Goal: Transaction & Acquisition: Purchase product/service

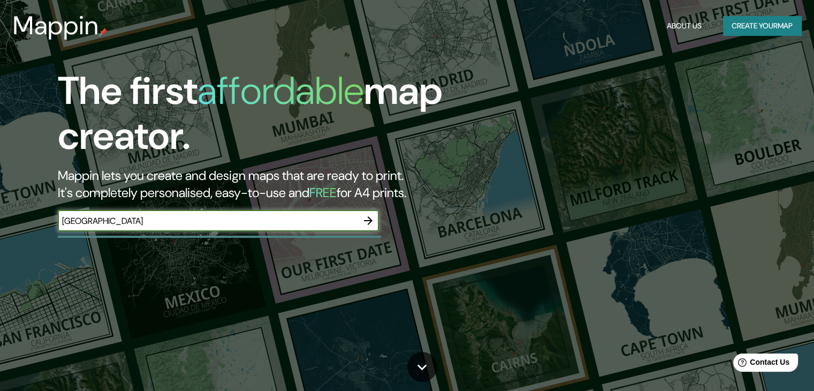
type input "[GEOGRAPHIC_DATA]"
click at [365, 219] on icon "button" at bounding box center [368, 220] width 13 height 13
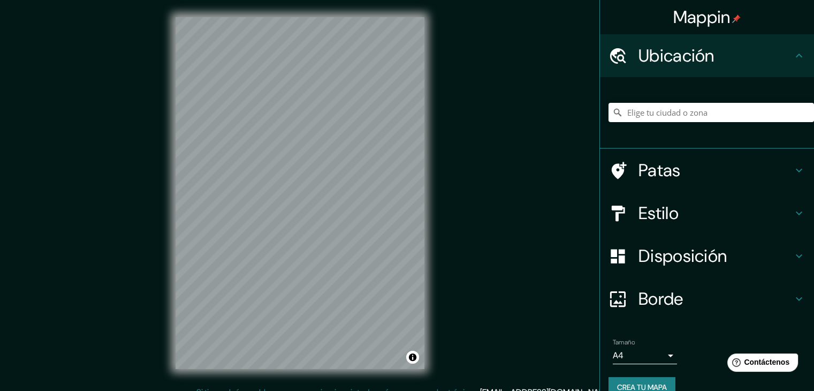
click at [452, 151] on div "Mappin Ubicación Patas Estilo Disposición Borde Elige un borde. Consejo : puede…" at bounding box center [407, 201] width 814 height 403
click at [476, 130] on div "Mappin Ubicación Patas Estilo Disposición Borde Elige un borde. Consejo : puede…" at bounding box center [407, 201] width 814 height 403
click at [685, 169] on h4 "Patas" at bounding box center [716, 170] width 154 height 21
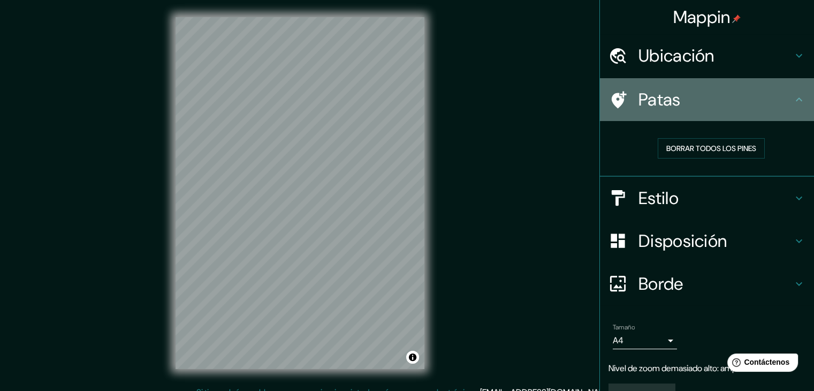
click at [764, 108] on h4 "Patas" at bounding box center [716, 99] width 154 height 21
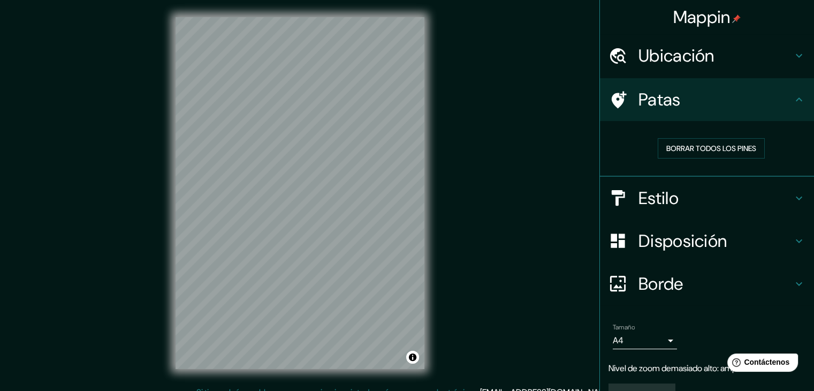
click at [730, 204] on h4 "Estilo" at bounding box center [716, 197] width 154 height 21
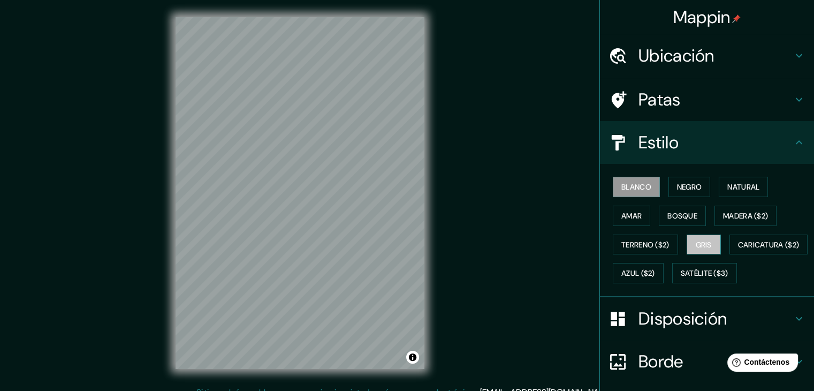
click at [696, 240] on font "Gris" at bounding box center [704, 245] width 16 height 10
click at [655, 276] on font "Azul ($2)" at bounding box center [639, 274] width 34 height 10
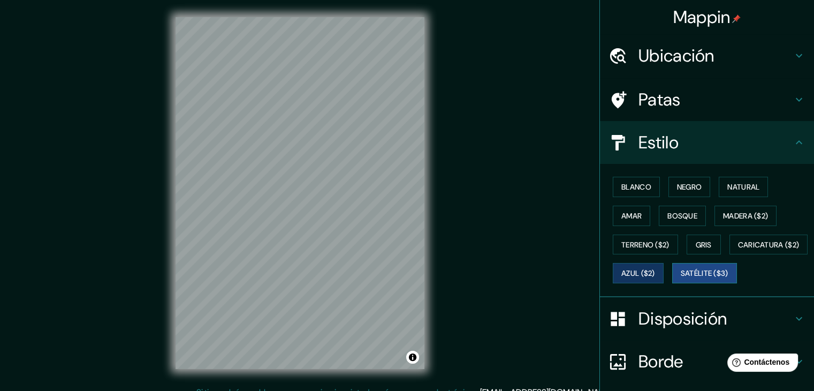
click at [681, 278] on font "Satélite ($3)" at bounding box center [705, 274] width 48 height 10
click at [749, 188] on font "Natural" at bounding box center [743, 187] width 32 height 10
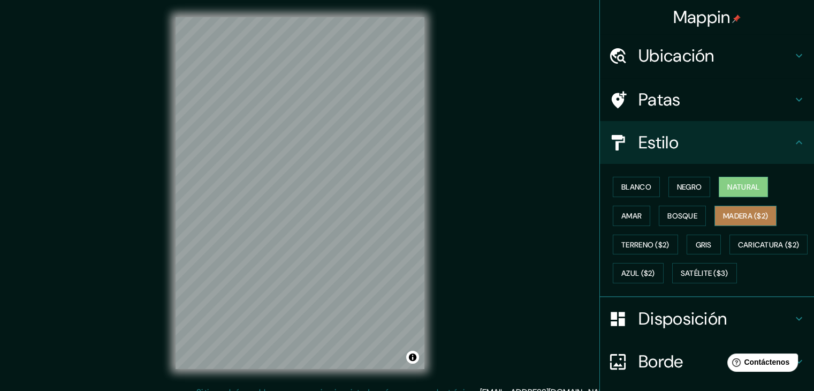
click at [749, 211] on font "Madera ($2)" at bounding box center [745, 216] width 45 height 10
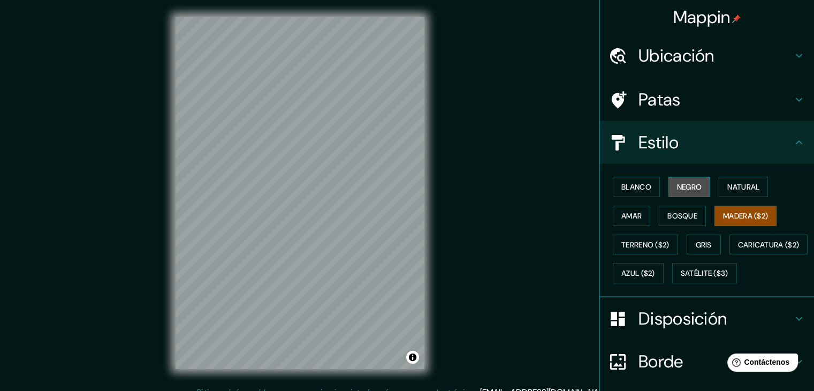
click at [680, 188] on font "Negro" at bounding box center [689, 187] width 25 height 10
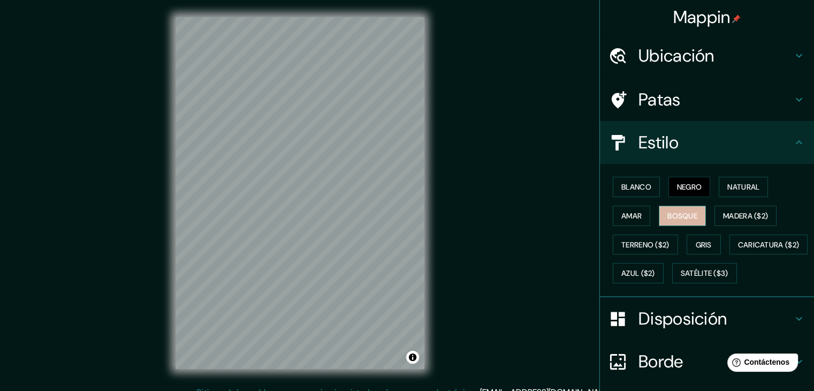
click at [683, 206] on button "Bosque" at bounding box center [682, 216] width 47 height 20
click at [630, 192] on font "Blanco" at bounding box center [637, 187] width 30 height 14
click at [678, 211] on font "Bosque" at bounding box center [683, 216] width 30 height 10
click at [629, 195] on button "Blanco" at bounding box center [636, 187] width 47 height 20
click at [659, 219] on button "Bosque" at bounding box center [682, 216] width 47 height 20
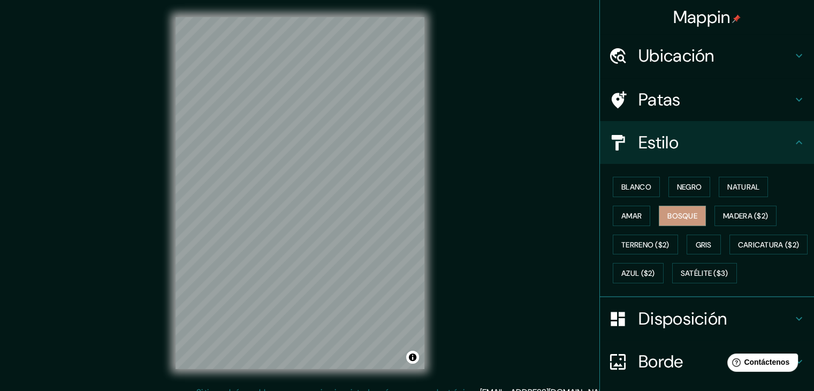
click at [655, 179] on div "Blanco Negro Natural Amar Bosque Madera ($2) Terreno ($2) Gris Caricatura ($2) …" at bounding box center [712, 229] width 206 height 115
click at [649, 187] on button "Blanco" at bounding box center [636, 187] width 47 height 20
click at [660, 206] on button "Bosque" at bounding box center [682, 216] width 47 height 20
click at [747, 46] on h4 "Ubicación" at bounding box center [716, 55] width 154 height 21
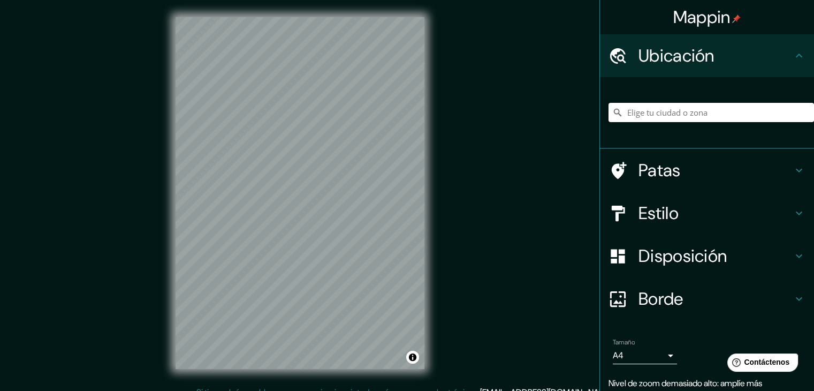
click at [715, 108] on input "Elige tu ciudad o zona" at bounding box center [712, 112] width 206 height 19
click at [458, 246] on div "Mappin Ubicación [GEOGRAPHIC_DATA] [GEOGRAPHIC_DATA] [GEOGRAPHIC_DATA] [GEOGRAP…" at bounding box center [407, 201] width 814 height 403
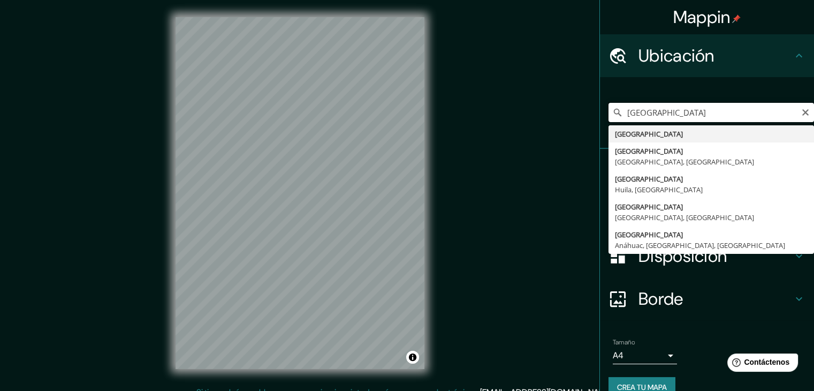
click at [671, 109] on input "[GEOGRAPHIC_DATA]" at bounding box center [712, 112] width 206 height 19
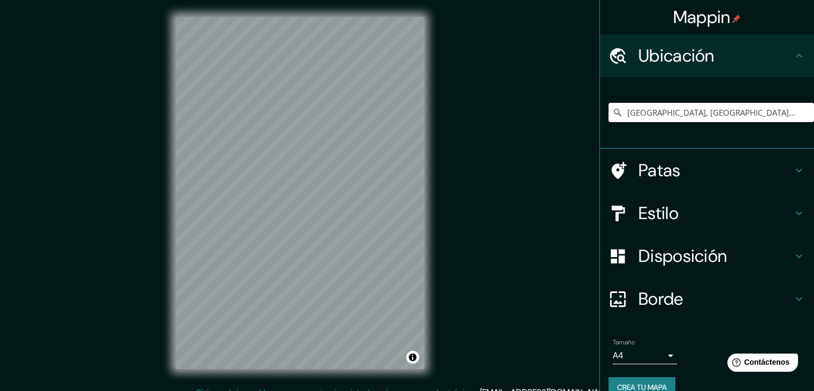
type input "[GEOGRAPHIC_DATA], [GEOGRAPHIC_DATA], [GEOGRAPHIC_DATA]"
click at [727, 204] on h4 "Estilo" at bounding box center [716, 212] width 154 height 21
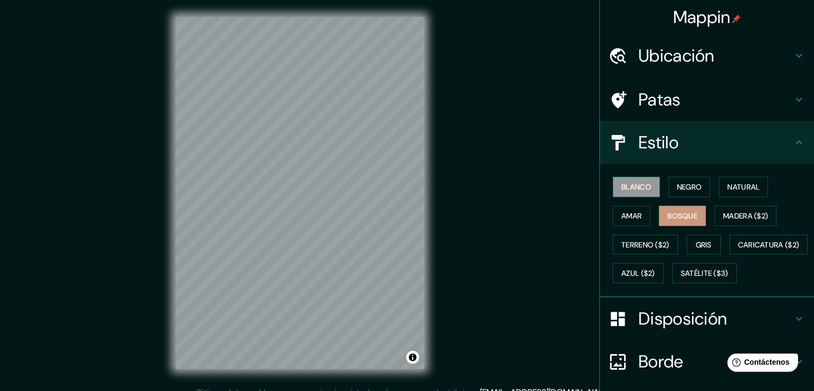
click at [624, 187] on font "Blanco" at bounding box center [637, 187] width 30 height 10
click at [630, 214] on font "Amar" at bounding box center [632, 216] width 20 height 10
click at [659, 215] on button "Bosque" at bounding box center [682, 216] width 47 height 20
click at [683, 187] on font "Negro" at bounding box center [689, 187] width 25 height 10
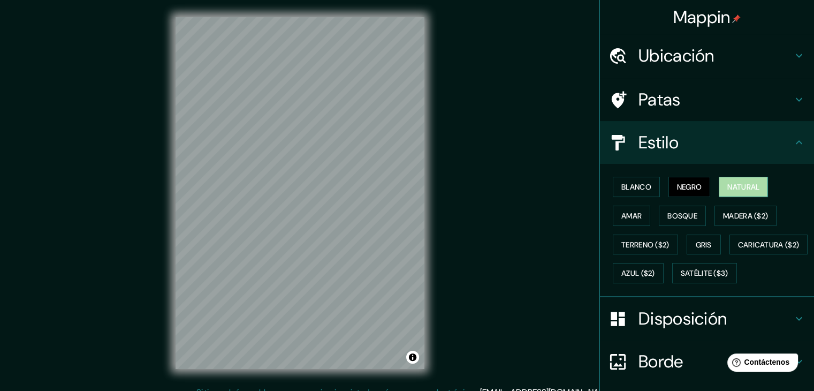
click at [720, 191] on button "Natural" at bounding box center [743, 187] width 49 height 20
click at [734, 216] on font "Madera ($2)" at bounding box center [745, 216] width 45 height 10
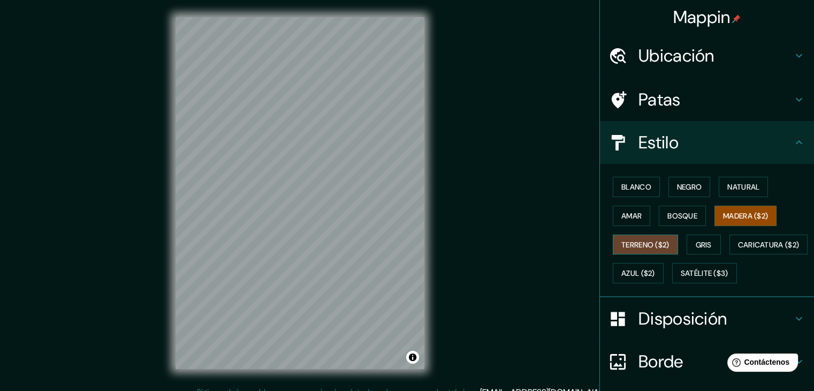
click at [651, 247] on font "Terreno ($2)" at bounding box center [646, 245] width 48 height 10
click at [696, 246] on font "Gris" at bounding box center [704, 245] width 16 height 10
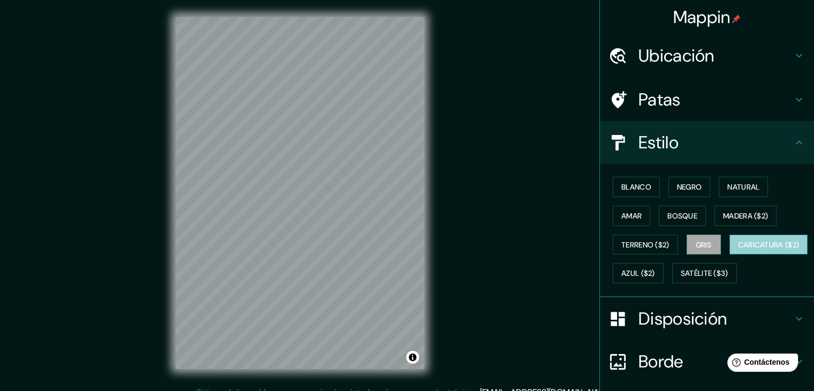
click at [738, 249] on font "Caricatura ($2)" at bounding box center [769, 245] width 62 height 10
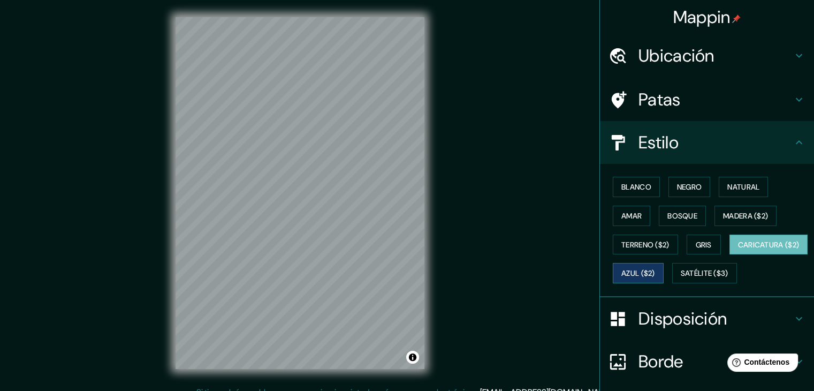
click at [655, 272] on font "Azul ($2)" at bounding box center [639, 274] width 34 height 10
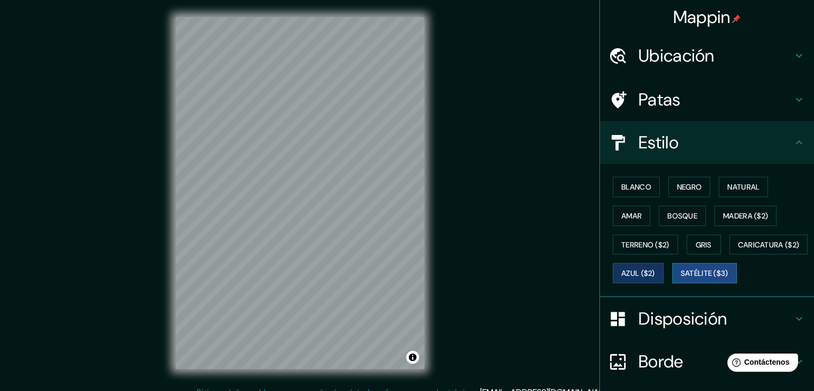
click at [681, 278] on font "Satélite ($3)" at bounding box center [705, 274] width 48 height 10
click at [655, 266] on font "Azul ($2)" at bounding box center [639, 273] width 34 height 14
click at [646, 185] on button "Blanco" at bounding box center [636, 187] width 47 height 20
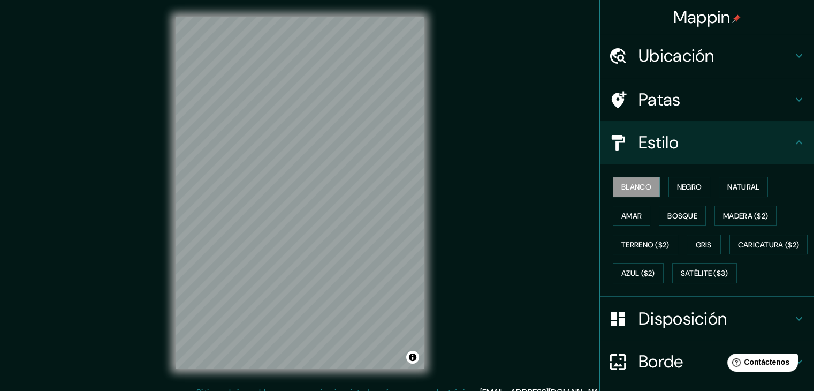
click at [433, 262] on div "© Mapbox © OpenStreetMap Improve this map" at bounding box center [299, 193] width 283 height 386
